Goal: Find specific page/section: Find specific page/section

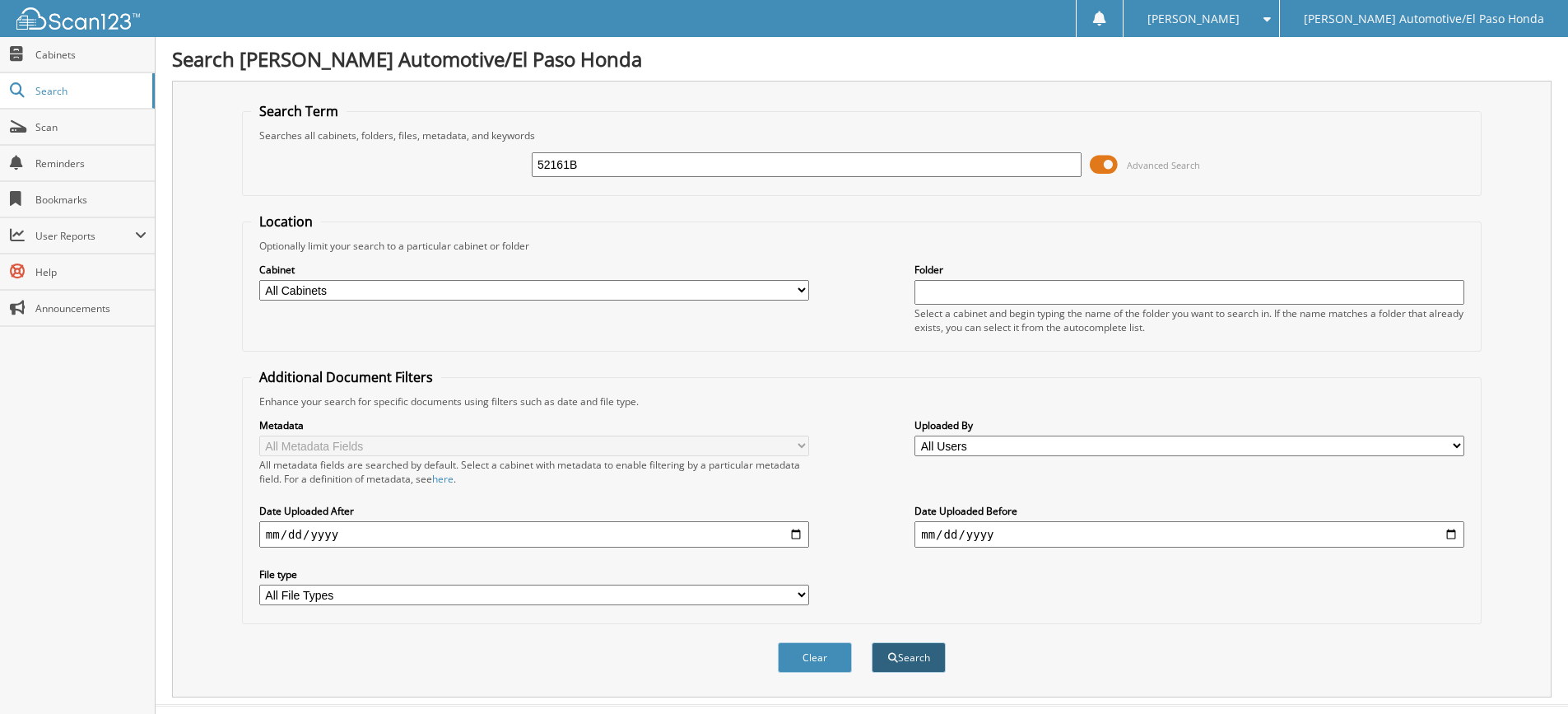
type input "52161B"
click at [905, 652] on button "Search" at bounding box center [908, 657] width 74 height 30
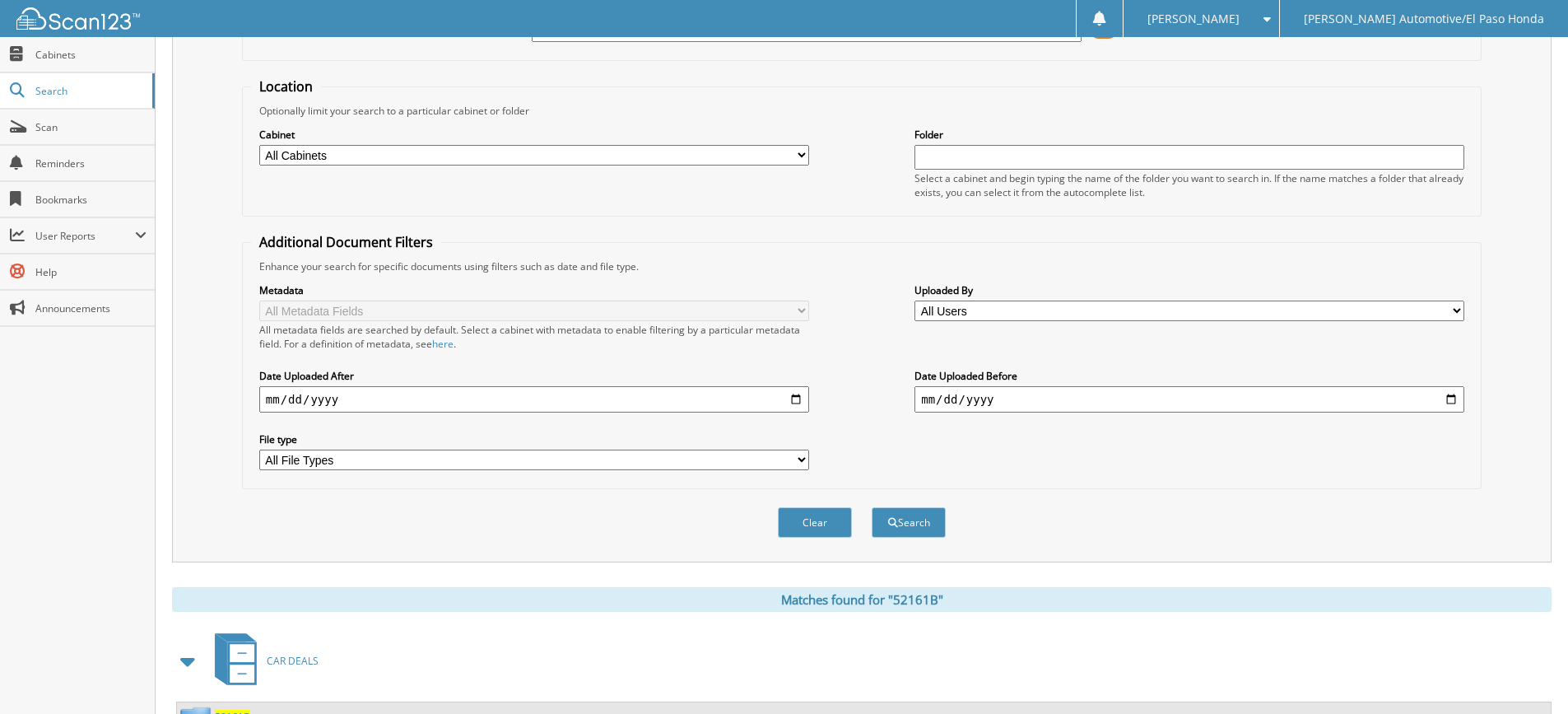
scroll to position [298, 0]
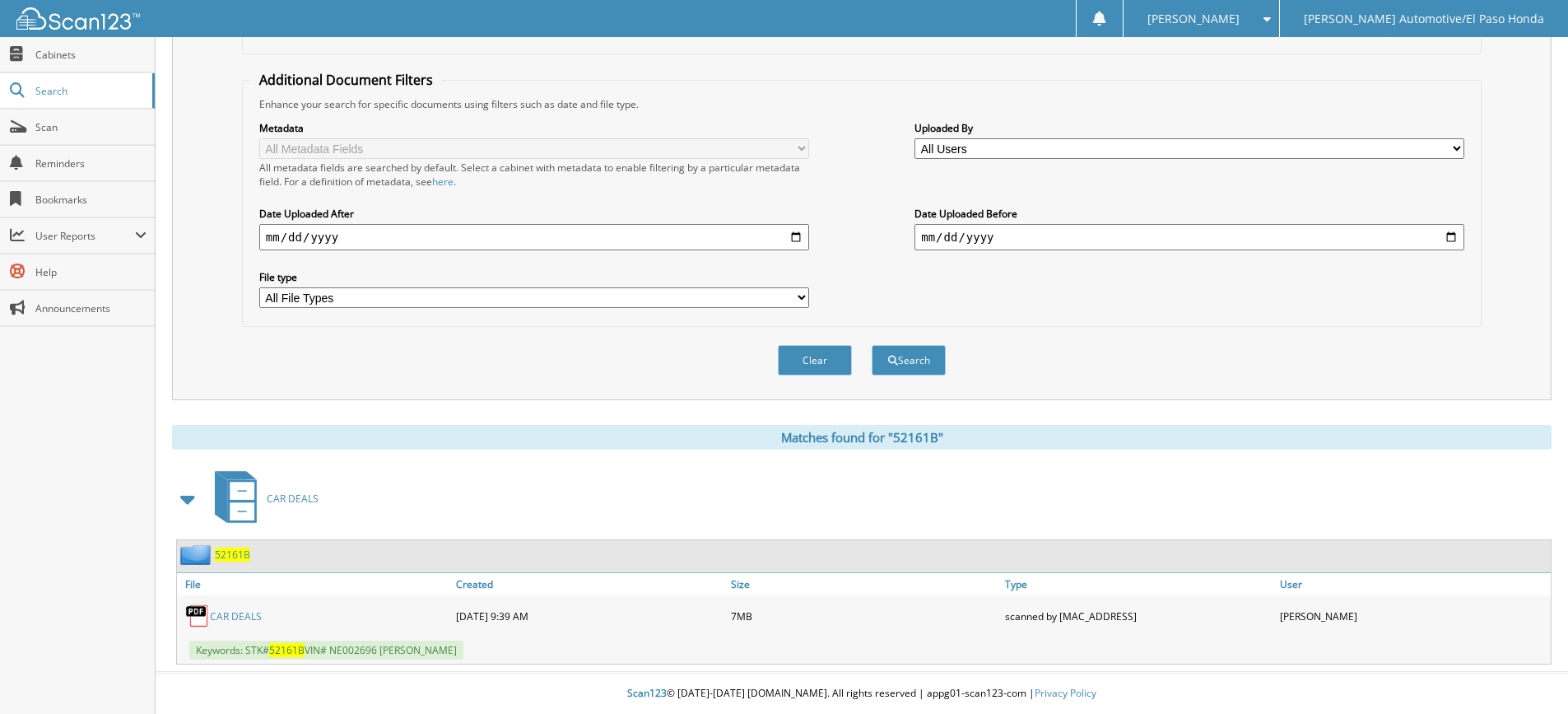
click at [235, 551] on span "52161B" at bounding box center [232, 553] width 36 height 14
